Goal: Task Accomplishment & Management: Manage account settings

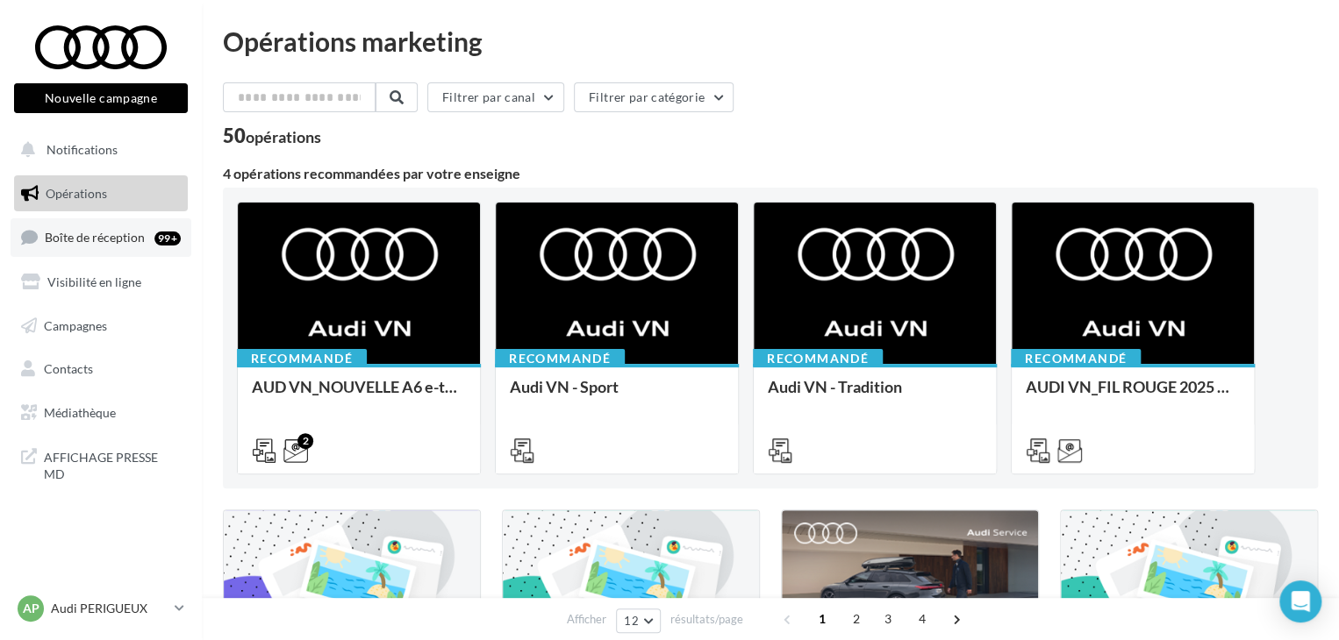
click at [147, 247] on link "Boîte de réception 99+" at bounding box center [101, 237] width 181 height 38
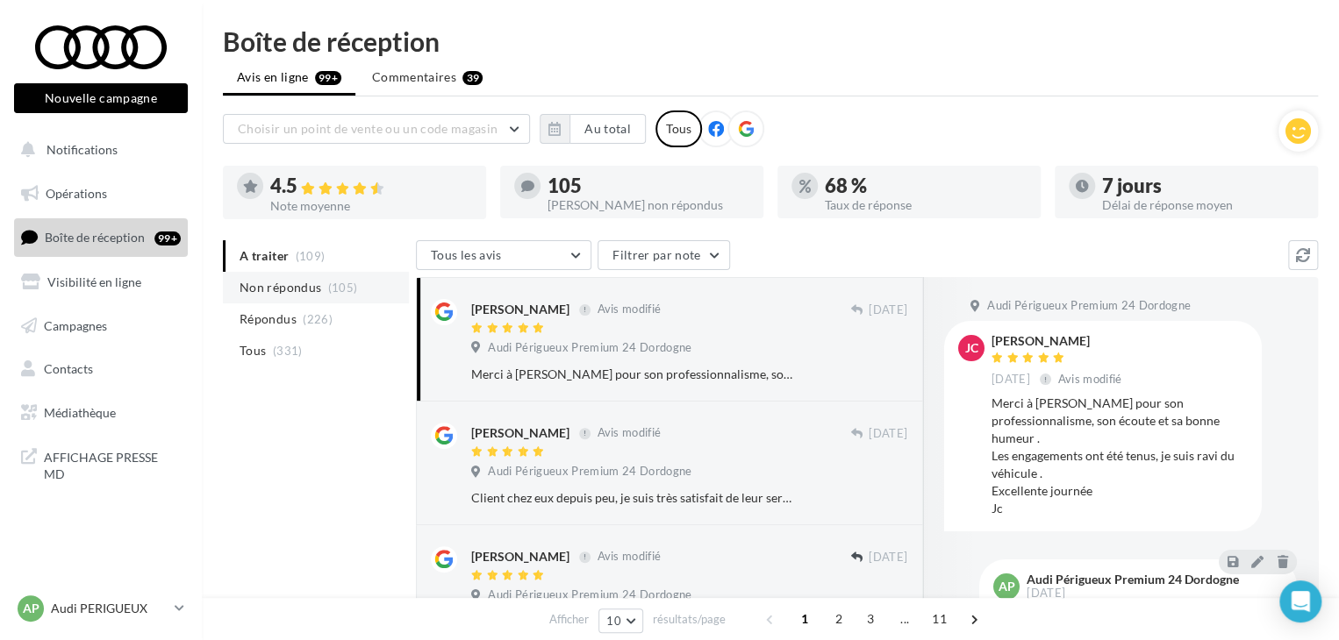
click at [314, 288] on span "Non répondus" at bounding box center [281, 288] width 82 height 18
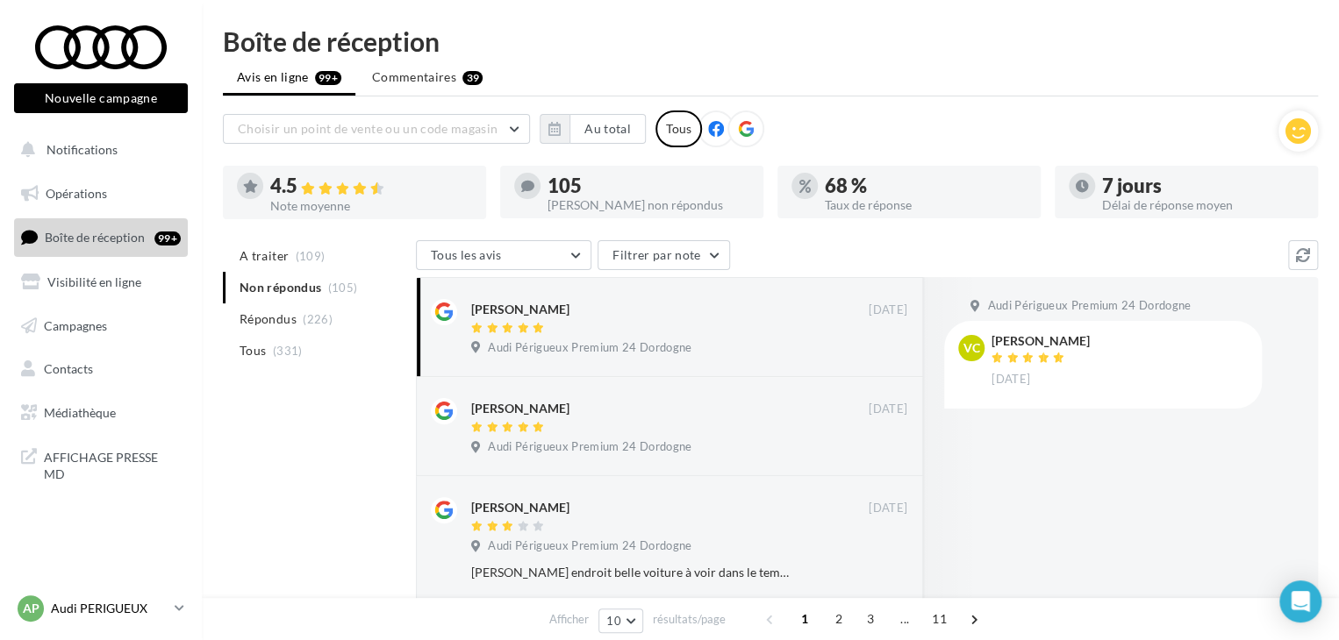
click at [137, 612] on p "Audi PERIGUEUX" at bounding box center [109, 609] width 117 height 18
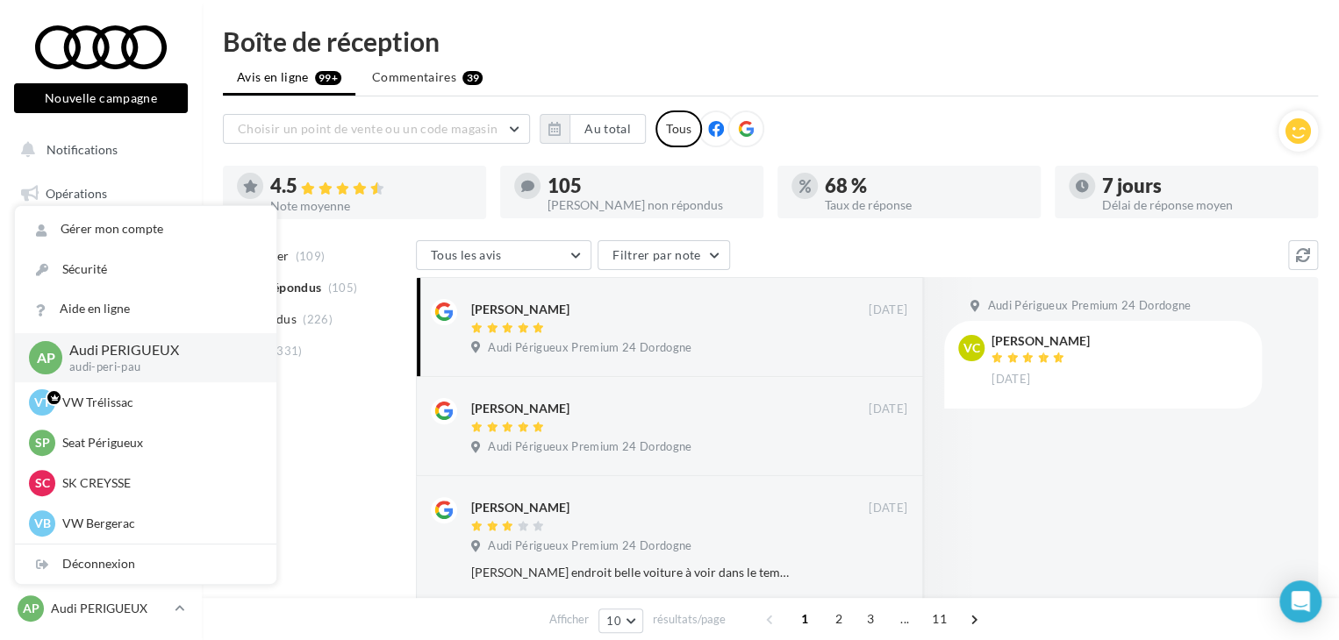
click at [569, 45] on div "Boîte de réception" at bounding box center [770, 41] width 1095 height 26
